Goal: Navigation & Orientation: Find specific page/section

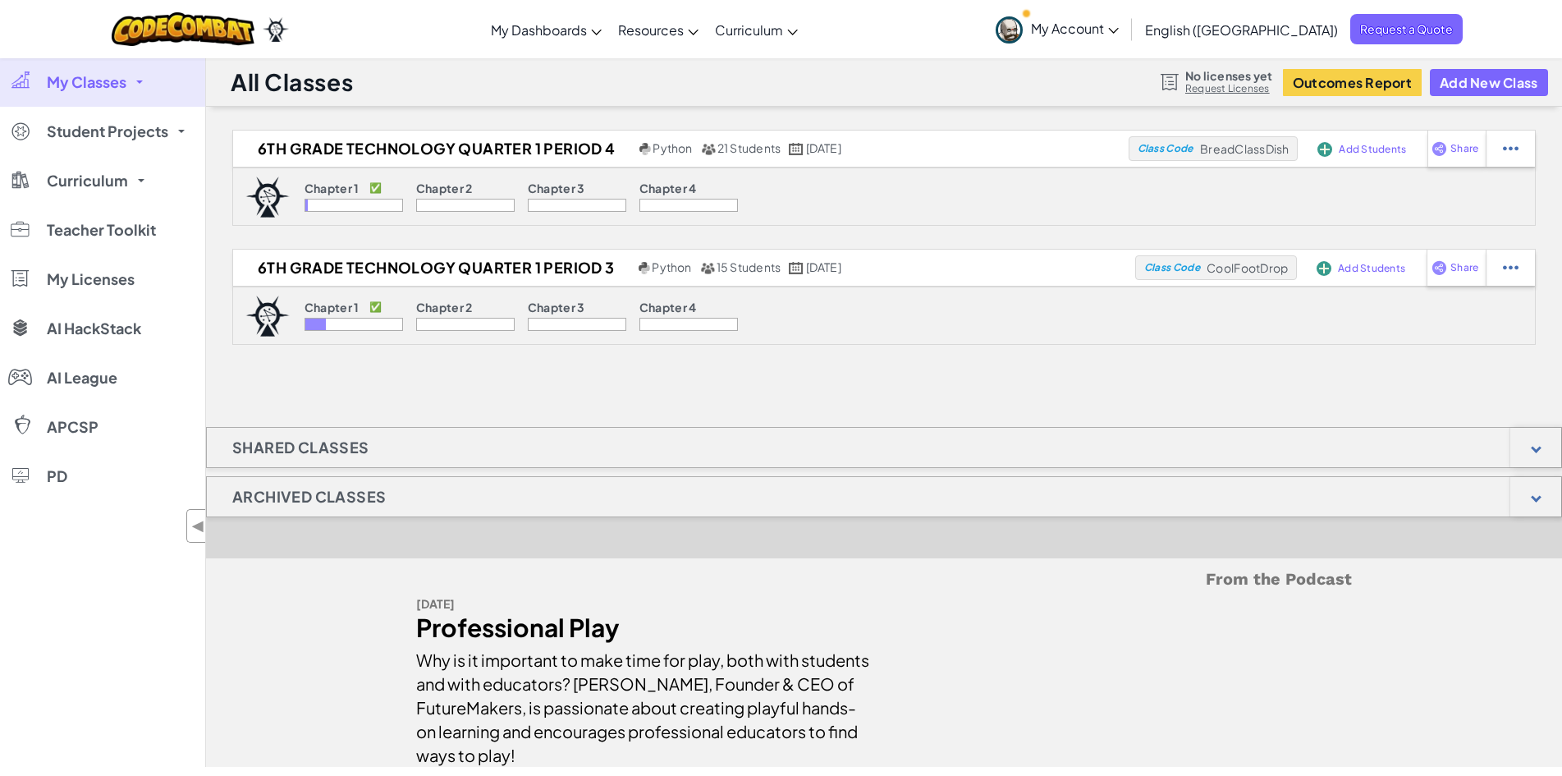
click at [492, 392] on div "6th Grade Technology Quarter 1 Period 4 Python 21 Students [DATE] Class Code Br…" at bounding box center [884, 448] width 1356 height 637
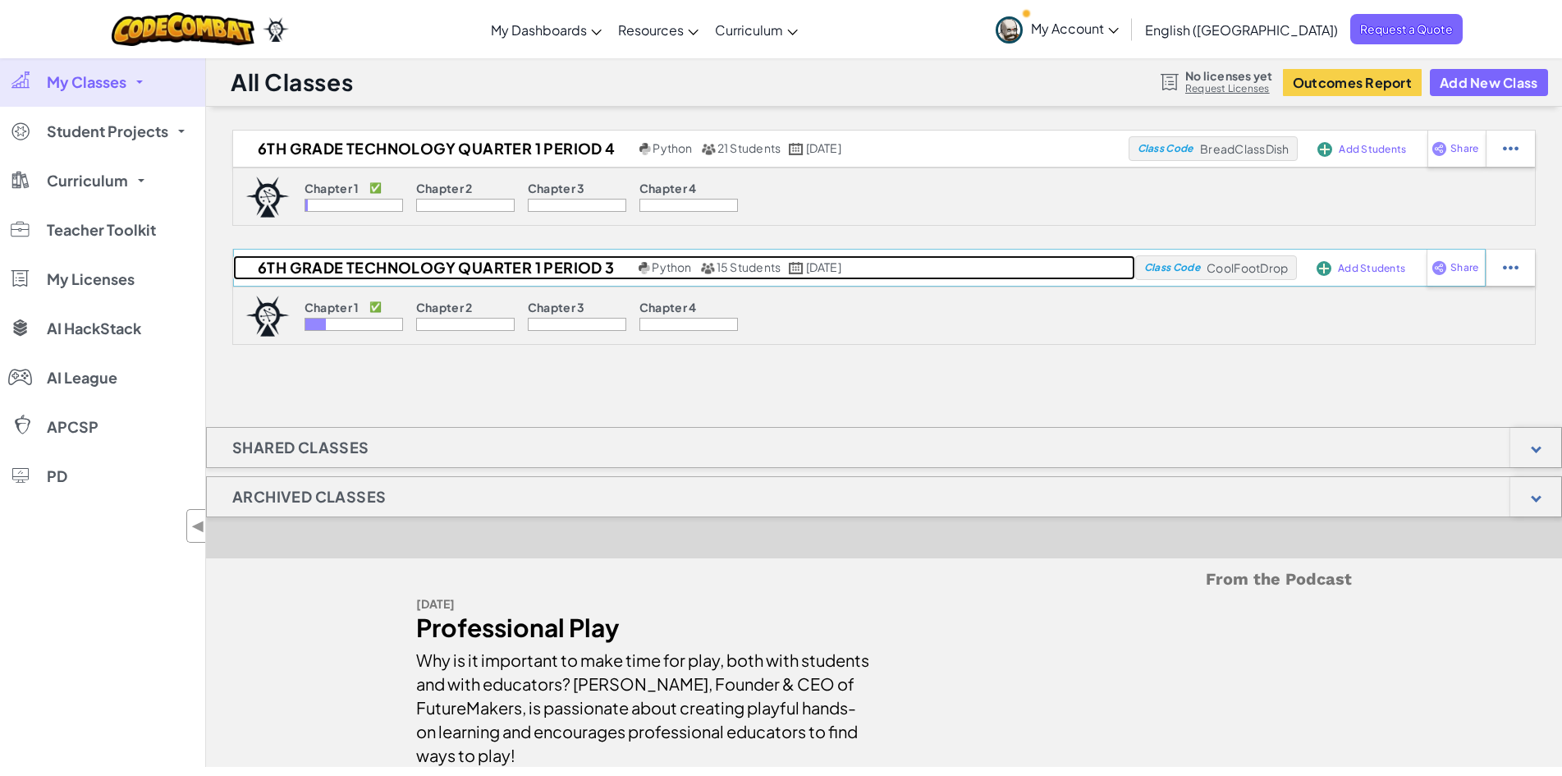
click at [362, 266] on h2 "6th Grade Technology Quarter 1 Period 3" at bounding box center [433, 267] width 401 height 25
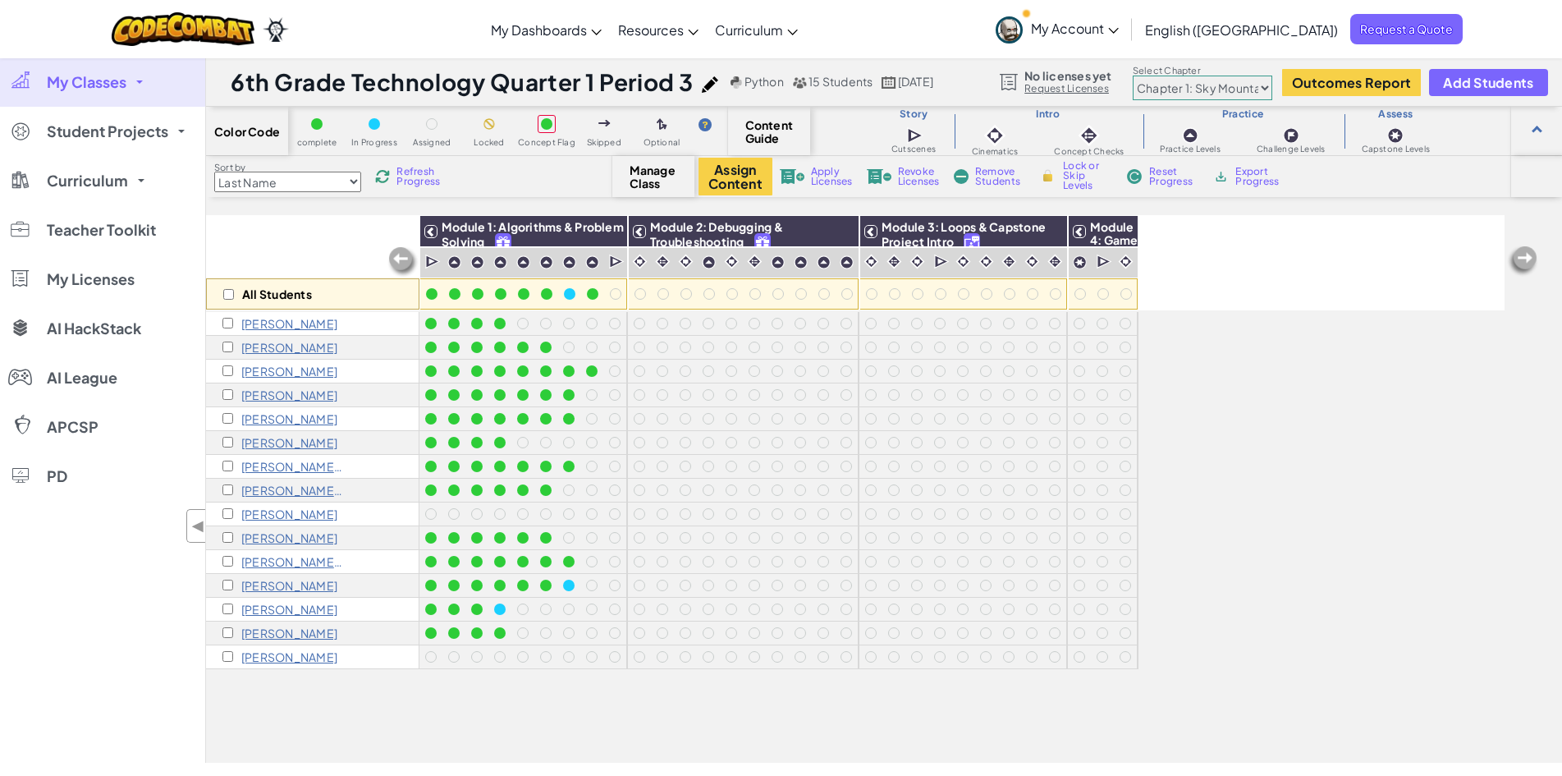
click at [78, 78] on span "My Classes" at bounding box center [87, 82] width 80 height 15
